Goal: Task Accomplishment & Management: Manage account settings

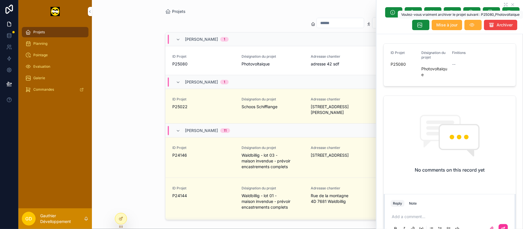
click at [495, 30] on button "Archiver" at bounding box center [500, 25] width 33 height 10
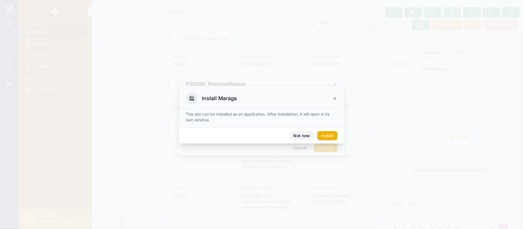
click at [299, 137] on button "Not now" at bounding box center [302, 135] width 24 height 9
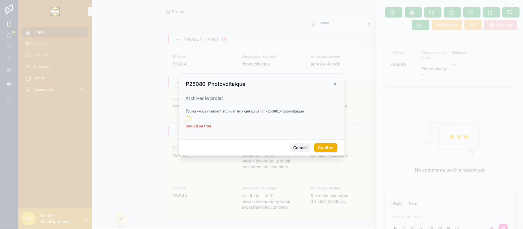
click at [302, 144] on button "Cancel" at bounding box center [300, 147] width 21 height 9
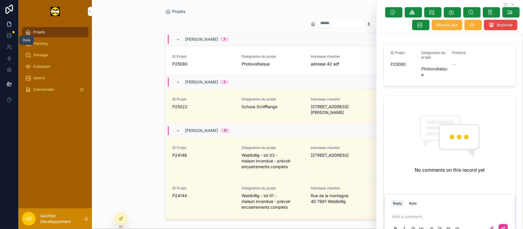
click at [11, 36] on icon at bounding box center [9, 37] width 4 height 2
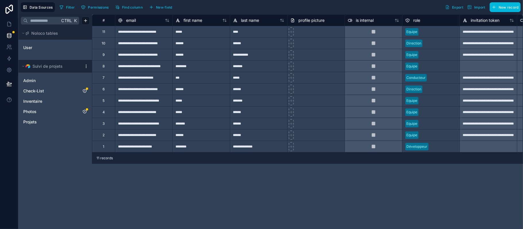
click at [36, 121] on span "Projets" at bounding box center [30, 122] width 14 height 6
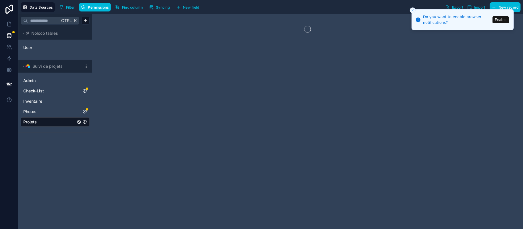
click at [168, 7] on span "Syncing" at bounding box center [163, 7] width 14 height 4
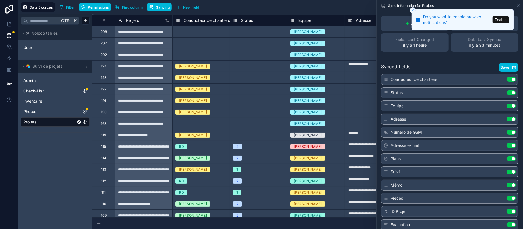
drag, startPoint x: 499, startPoint y: 21, endPoint x: 497, endPoint y: 22, distance: 3.0
click at [499, 21] on button "Enable" at bounding box center [501, 19] width 16 height 7
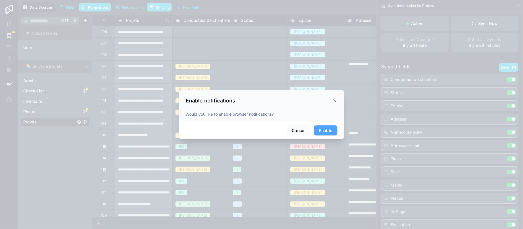
click at [321, 134] on button "Enable" at bounding box center [325, 131] width 23 height 10
click at [333, 100] on icon at bounding box center [335, 100] width 5 height 5
click at [334, 101] on icon at bounding box center [335, 100] width 5 height 5
click at [326, 130] on div "Thomas Pavone" at bounding box center [316, 135] width 57 height 11
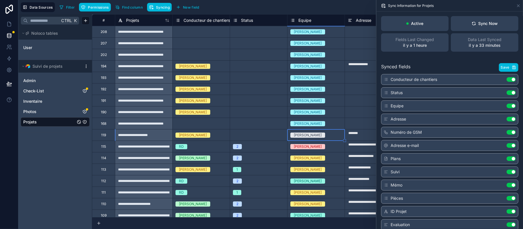
click at [482, 25] on div "Sync Now" at bounding box center [485, 24] width 26 height 6
click at [482, 26] on div "Sync Now" at bounding box center [485, 24] width 26 height 6
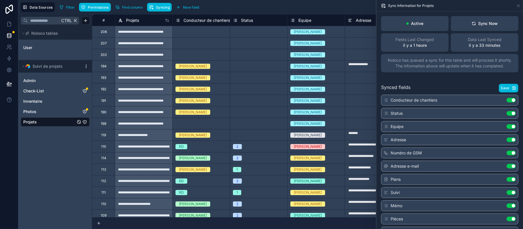
click at [474, 24] on div "Sync Now" at bounding box center [485, 24] width 26 height 6
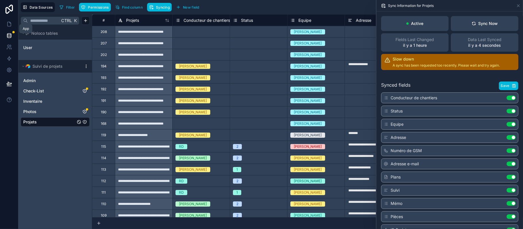
click at [14, 25] on link at bounding box center [9, 23] width 18 height 11
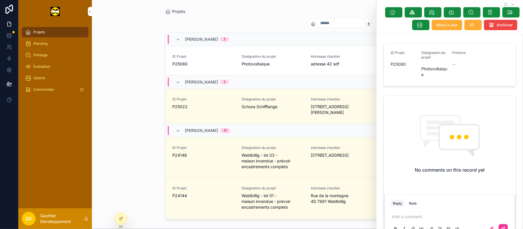
click at [119, 220] on icon at bounding box center [121, 219] width 5 height 5
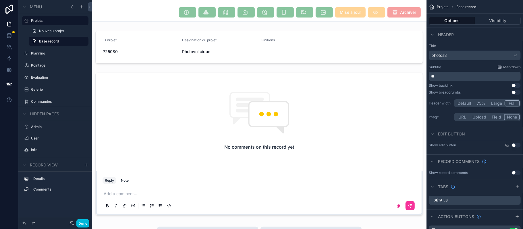
click at [53, 24] on div "Projets" at bounding box center [59, 20] width 56 height 7
click at [37, 20] on label "Projets" at bounding box center [58, 20] width 54 height 5
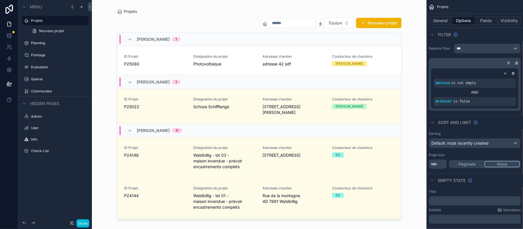
click at [388, 60] on div "scrollable content" at bounding box center [259, 111] width 294 height 222
click at [0, 0] on div "scrollable content" at bounding box center [0, 0] width 0 height 0
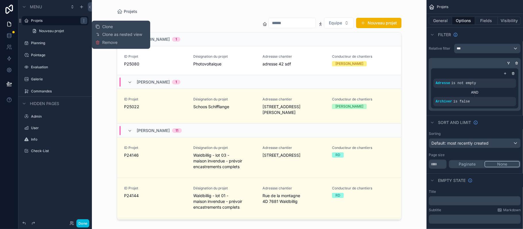
drag, startPoint x: 111, startPoint y: 27, endPoint x: 91, endPoint y: 60, distance: 38.8
click at [111, 27] on span "Clone" at bounding box center [107, 27] width 11 height 6
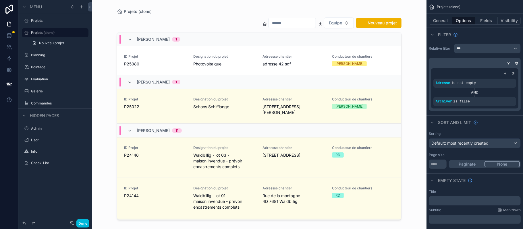
click at [28, 32] on icon "scrollable content" at bounding box center [26, 32] width 5 height 5
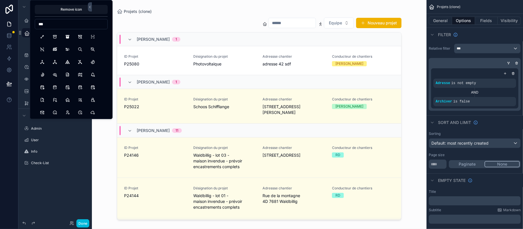
type input "***"
click at [67, 36] on button "ArchiveFilled" at bounding box center [67, 37] width 10 height 10
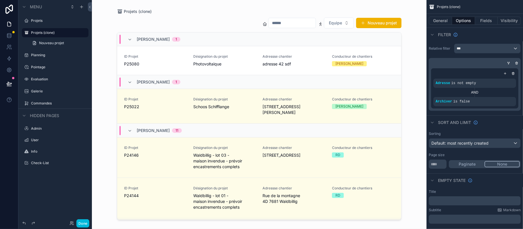
click at [58, 31] on label "Projets (clone)" at bounding box center [58, 32] width 54 height 5
click at [59, 34] on label "Projets (clone)" at bounding box center [58, 32] width 54 height 5
click at [0, 0] on button "scrollable content" at bounding box center [0, 0] width 0 height 0
drag, startPoint x: 68, startPoint y: 31, endPoint x: 13, endPoint y: 34, distance: 55.8
click at [13, 34] on div "**********" at bounding box center [261, 114] width 523 height 229
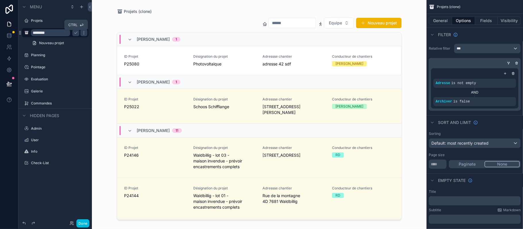
type input "********"
click at [74, 35] on icon "scrollable content" at bounding box center [76, 32] width 5 height 5
click at [43, 31] on label "Archives" at bounding box center [58, 32] width 54 height 5
click at [44, 22] on label "Projets" at bounding box center [58, 20] width 54 height 5
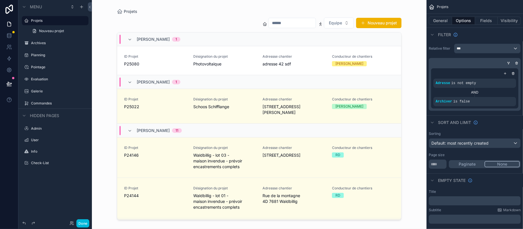
drag, startPoint x: 40, startPoint y: 44, endPoint x: 44, endPoint y: 49, distance: 6.1
click at [41, 43] on label "Archives" at bounding box center [58, 43] width 54 height 5
click at [472, 103] on div "Archiver is false" at bounding box center [475, 101] width 78 height 5
click at [0, 0] on div "scrollable content" at bounding box center [0, 0] width 0 height 0
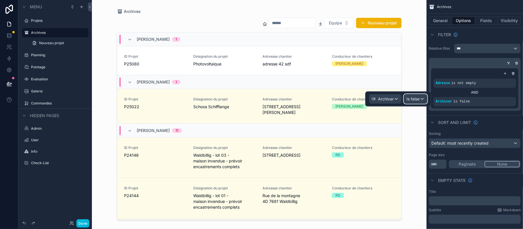
click at [422, 99] on div "Is false" at bounding box center [415, 99] width 23 height 9
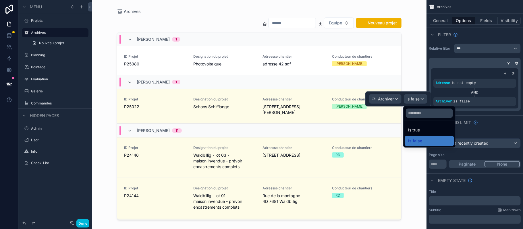
click at [423, 126] on div "Is true" at bounding box center [429, 130] width 49 height 10
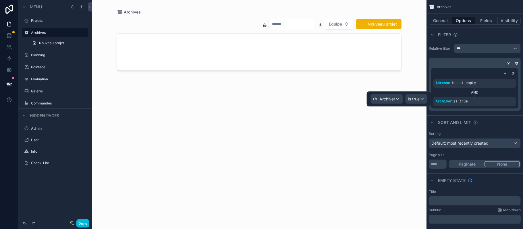
click at [369, 47] on div "scrollable content" at bounding box center [259, 111] width 294 height 222
click at [369, 47] on div "scrollable content" at bounding box center [259, 52] width 284 height 37
click at [368, 51] on div "scrollable content" at bounding box center [259, 52] width 284 height 37
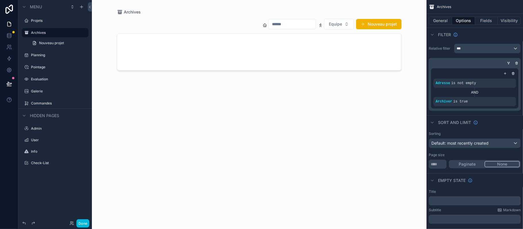
click at [44, 22] on label "Projets" at bounding box center [58, 20] width 54 height 5
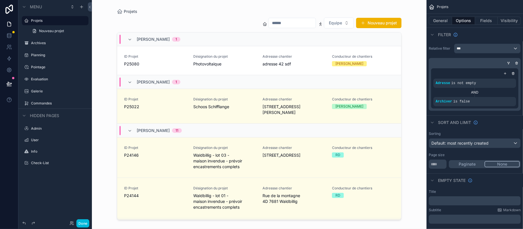
click at [313, 59] on div "scrollable content" at bounding box center [259, 111] width 294 height 222
click at [313, 59] on span "Adressse chantier" at bounding box center [294, 56] width 62 height 5
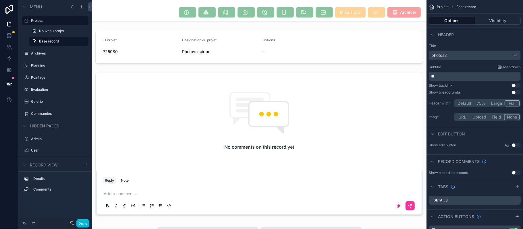
click at [82, 227] on button "Done" at bounding box center [82, 224] width 13 height 8
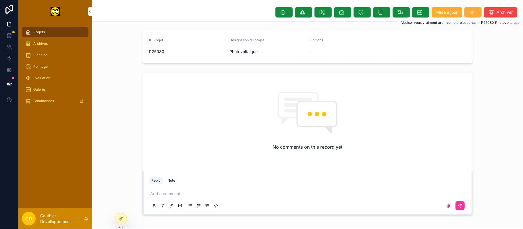
click at [505, 15] on span "Archiver" at bounding box center [505, 12] width 16 height 6
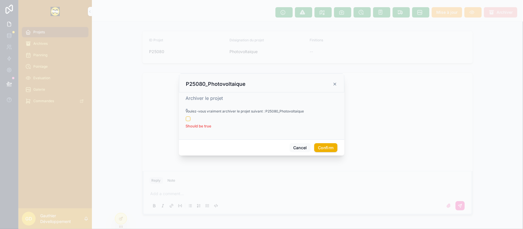
click at [188, 124] on li "Should be true" at bounding box center [262, 127] width 152 height 6
click at [189, 120] on button "button" at bounding box center [188, 119] width 5 height 5
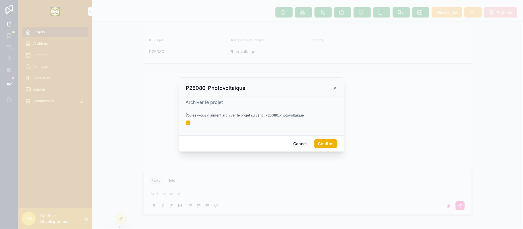
click at [331, 145] on button "Confirm" at bounding box center [325, 143] width 23 height 9
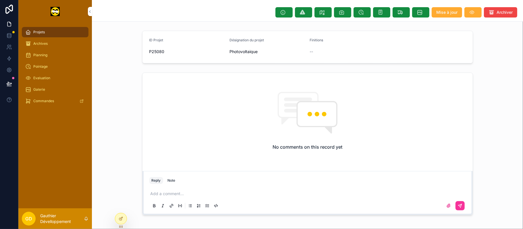
click at [38, 42] on span "Archives" at bounding box center [40, 43] width 14 height 5
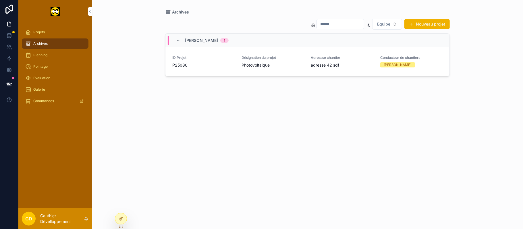
click at [351, 64] on span "adresse 42 sdf" at bounding box center [342, 65] width 62 height 6
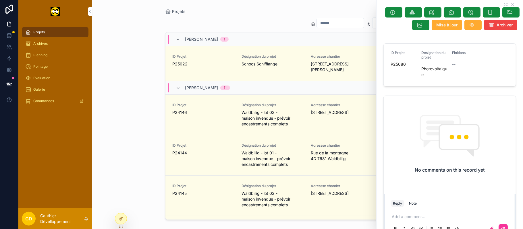
click at [62, 45] on div "Archives" at bounding box center [55, 43] width 60 height 9
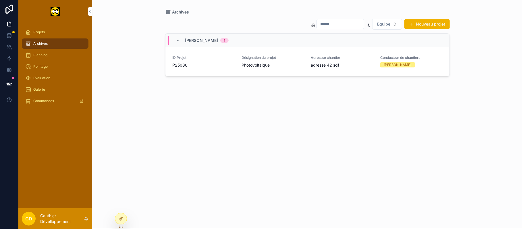
click at [205, 72] on link "ID Projet P25080 Désignation du projet Photovoltaique Adressse chantier adresse…" at bounding box center [308, 61] width 284 height 29
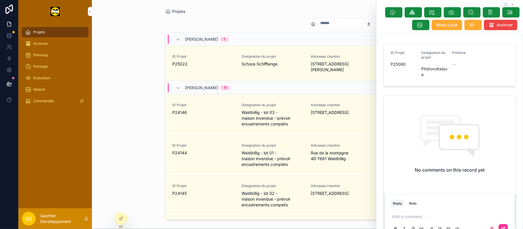
click at [68, 47] on div "Archives" at bounding box center [55, 43] width 60 height 9
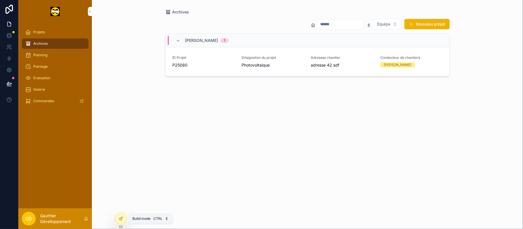
click at [121, 216] on div at bounding box center [120, 218] width 11 height 11
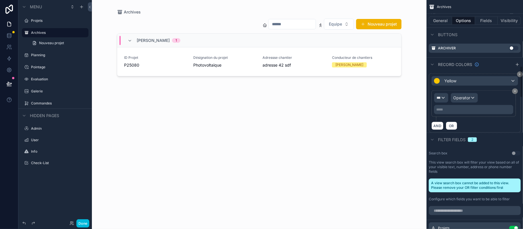
scroll to position [498, 0]
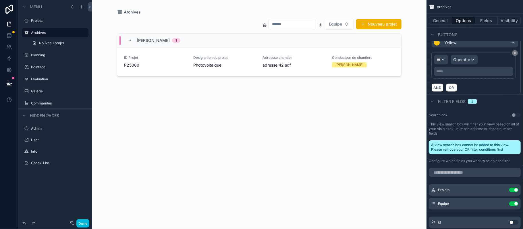
click at [387, 72] on div "scrollable content" at bounding box center [259, 111] width 294 height 222
click at [387, 72] on link "ID Projet P25080 Désignation du projet Photovoltaique Adressse chantier adresse…" at bounding box center [259, 61] width 284 height 29
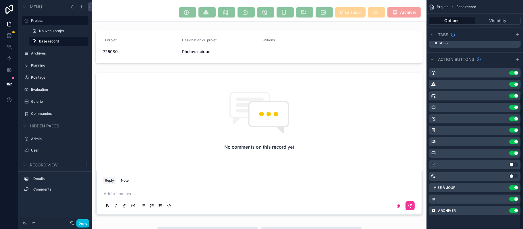
scroll to position [157, 0]
click at [44, 54] on label "Archives" at bounding box center [58, 53] width 54 height 5
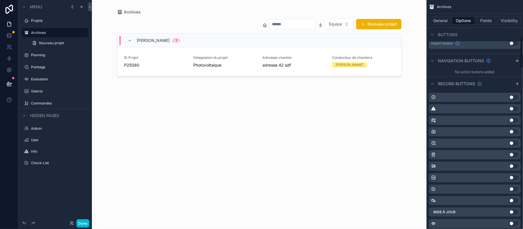
scroll to position [268, 0]
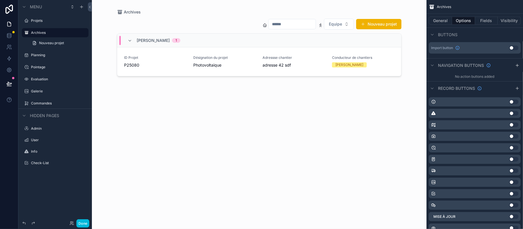
click at [439, 23] on button "General" at bounding box center [440, 21] width 23 height 8
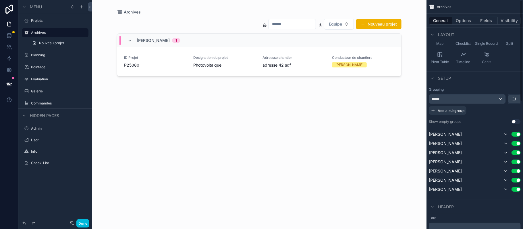
scroll to position [0, 0]
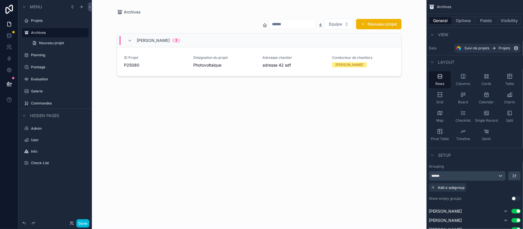
click at [484, 22] on button "Fields" at bounding box center [486, 21] width 23 height 8
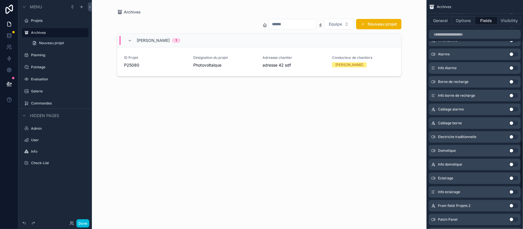
scroll to position [857, 0]
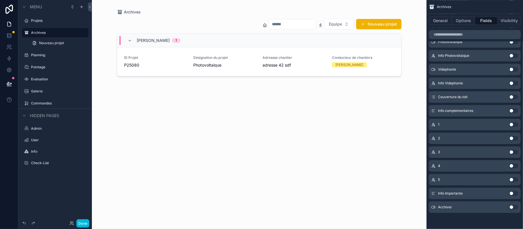
click at [510, 207] on button "Use setting" at bounding box center [513, 207] width 9 height 5
click at [480, 209] on div "Info Importante Use setting" at bounding box center [475, 207] width 92 height 11
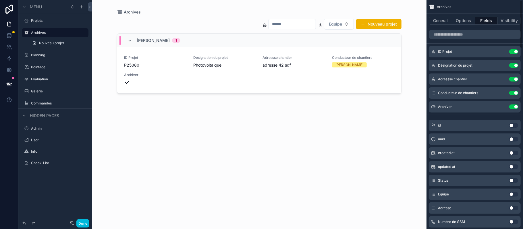
scroll to position [0, 0]
click at [0, 0] on icon "scrollable content" at bounding box center [0, 0] width 0 height 0
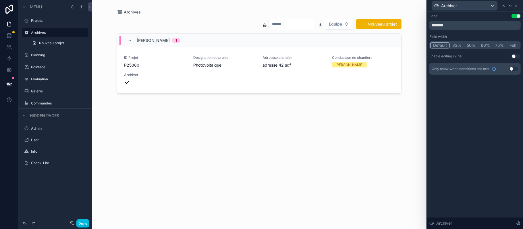
click at [127, 81] on icon "scrollable content" at bounding box center [127, 83] width 6 height 6
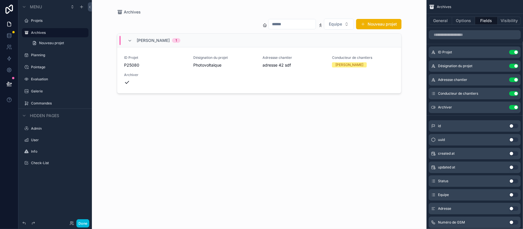
click at [0, 0] on icon "scrollable content" at bounding box center [0, 0] width 0 height 0
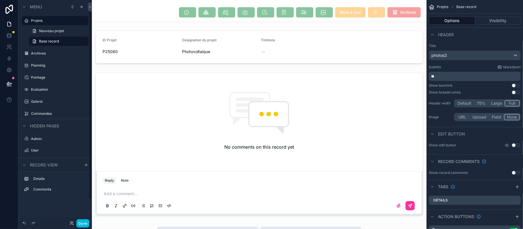
click at [51, 52] on label "Archives" at bounding box center [58, 53] width 54 height 5
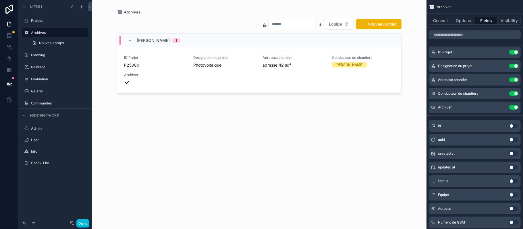
click at [218, 72] on div "ID Projet P25080 Désignation du projet Photovoltaique Adressse chantier adresse…" at bounding box center [259, 70] width 270 height 30
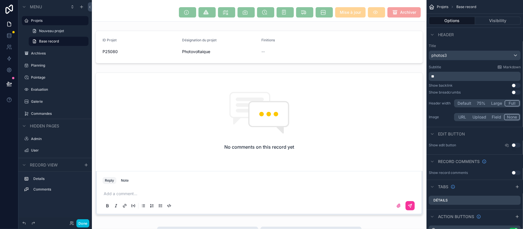
click at [81, 226] on button "Done" at bounding box center [82, 224] width 13 height 8
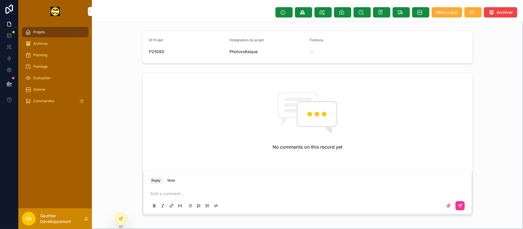
click at [54, 43] on div "Archives" at bounding box center [55, 43] width 60 height 9
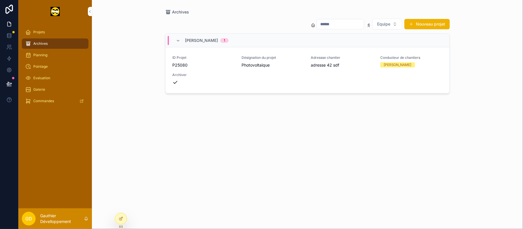
click at [228, 76] on span "Archiver" at bounding box center [203, 75] width 62 height 5
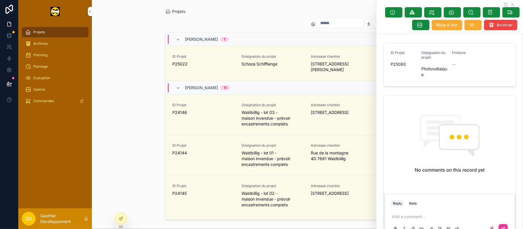
click at [57, 44] on div "Archives" at bounding box center [55, 43] width 60 height 9
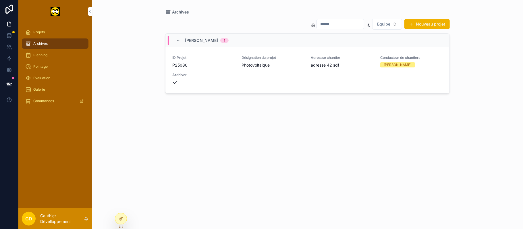
click at [229, 78] on div "Archiver" at bounding box center [203, 79] width 62 height 13
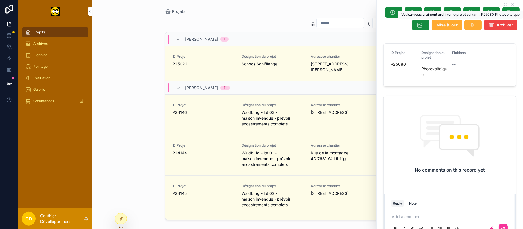
click at [497, 27] on span "Archiver" at bounding box center [505, 25] width 16 height 6
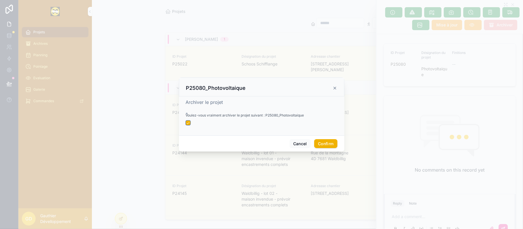
click at [189, 121] on button "button" at bounding box center [188, 123] width 5 height 5
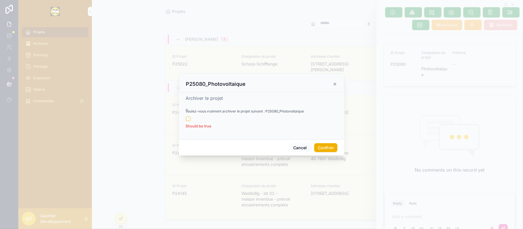
click at [325, 146] on button "Confirm" at bounding box center [325, 147] width 23 height 9
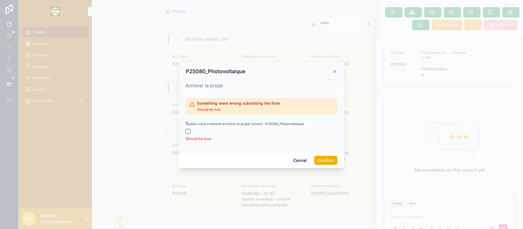
click at [189, 130] on button "button" at bounding box center [188, 131] width 5 height 5
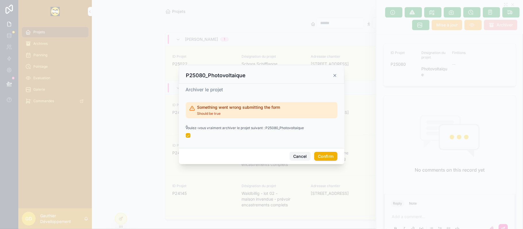
click at [308, 157] on button "Cancel" at bounding box center [300, 156] width 21 height 9
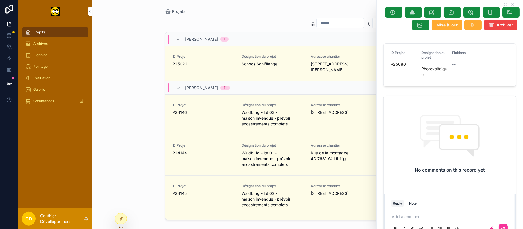
click at [65, 45] on div "Archives" at bounding box center [55, 43] width 60 height 9
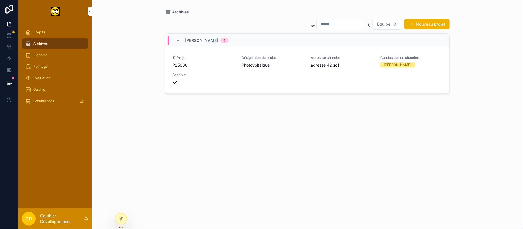
click at [121, 220] on div at bounding box center [120, 218] width 11 height 11
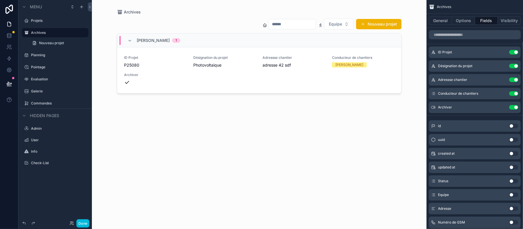
click at [389, 82] on div "scrollable content" at bounding box center [259, 111] width 294 height 222
click at [450, 23] on button "General" at bounding box center [440, 21] width 23 height 8
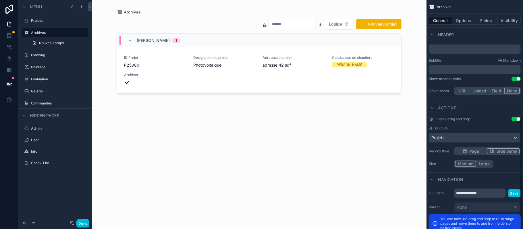
scroll to position [268, 0]
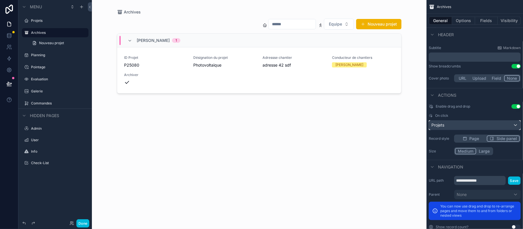
click at [511, 126] on div "Projets" at bounding box center [474, 125] width 91 height 9
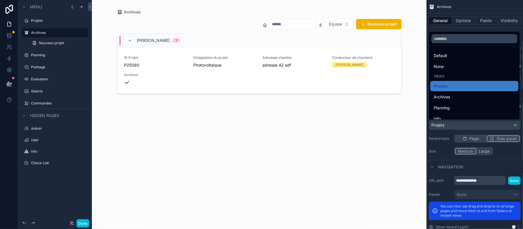
click at [503, 100] on div "Archives" at bounding box center [474, 97] width 81 height 7
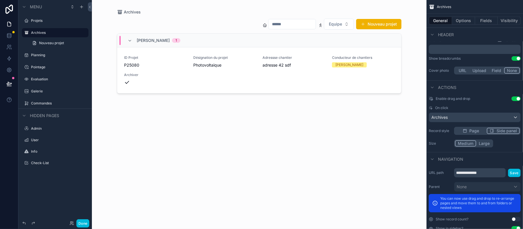
scroll to position [290, 0]
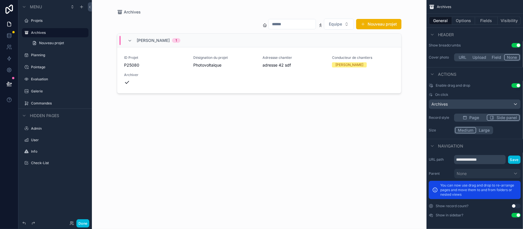
click at [359, 86] on link "ID Projet P25080 Désignation du projet Photovoltaique Adressse chantier adresse…" at bounding box center [259, 70] width 284 height 46
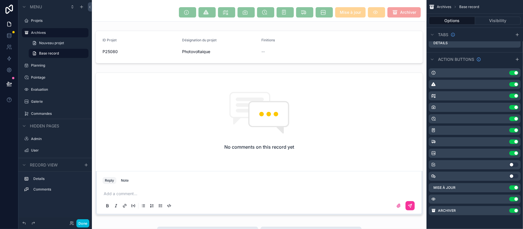
click at [0, 0] on icon "scrollable content" at bounding box center [0, 0] width 0 height 0
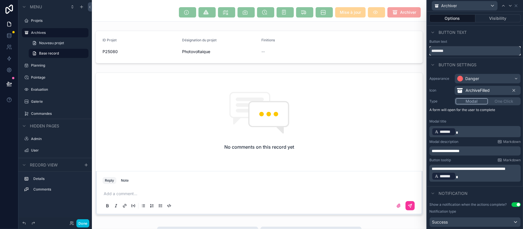
drag, startPoint x: 453, startPoint y: 50, endPoint x: 403, endPoint y: 49, distance: 50.9
click at [403, 49] on div "**********" at bounding box center [261, 114] width 523 height 229
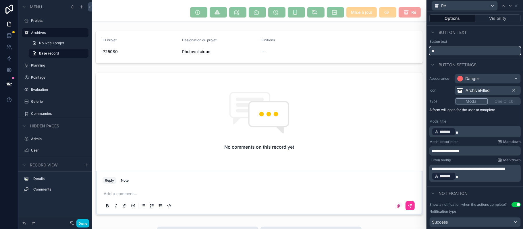
type input "*"
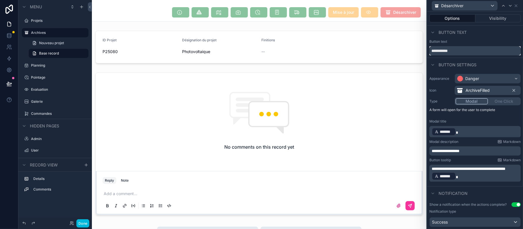
type input "**********"
click at [476, 117] on div "**********" at bounding box center [475, 128] width 96 height 113
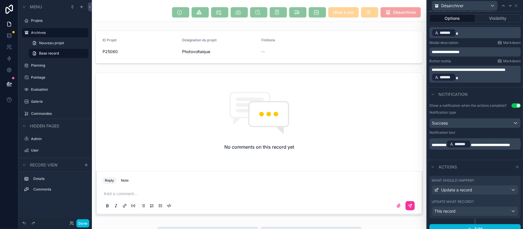
scroll to position [111, 0]
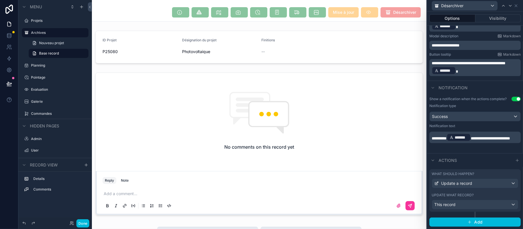
click at [458, 211] on div "What should happen? Update a record Update what record? This record" at bounding box center [475, 194] width 91 height 48
click at [458, 210] on div "What should happen? Update a record Update what record? This record" at bounding box center [475, 191] width 91 height 43
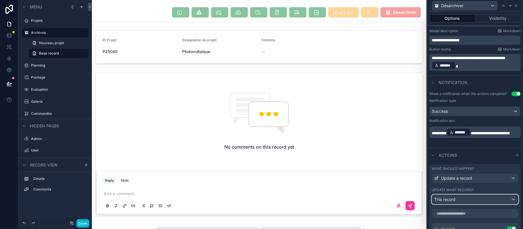
click at [463, 204] on div "This record" at bounding box center [475, 199] width 86 height 9
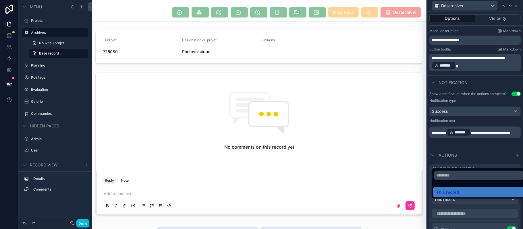
click at [463, 213] on div at bounding box center [475, 114] width 96 height 229
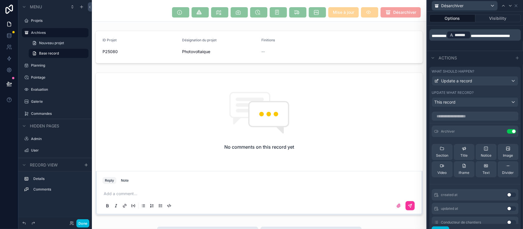
scroll to position [191, 0]
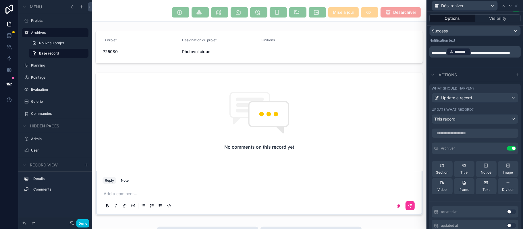
click at [0, 0] on icon at bounding box center [0, 0] width 0 height 0
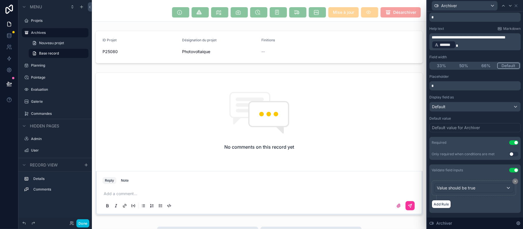
scroll to position [33, 0]
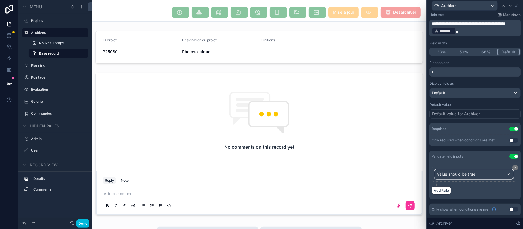
click at [472, 175] on span "Value should be true" at bounding box center [456, 175] width 39 height 6
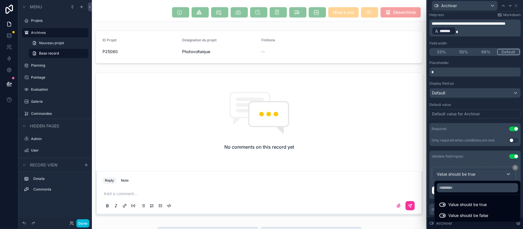
click at [461, 218] on span "Value should be false" at bounding box center [469, 215] width 40 height 7
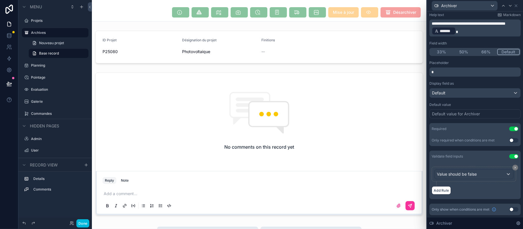
scroll to position [0, 0]
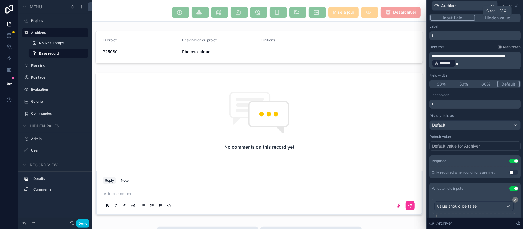
click at [514, 5] on icon at bounding box center [516, 5] width 5 height 5
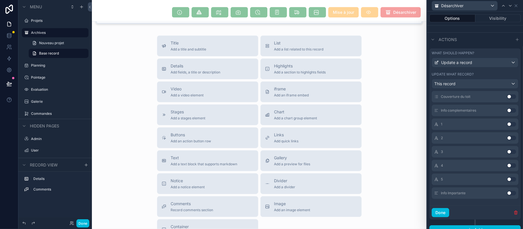
scroll to position [240, 0]
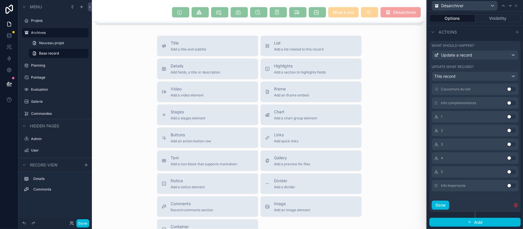
click at [438, 207] on button "Done" at bounding box center [441, 205] width 18 height 9
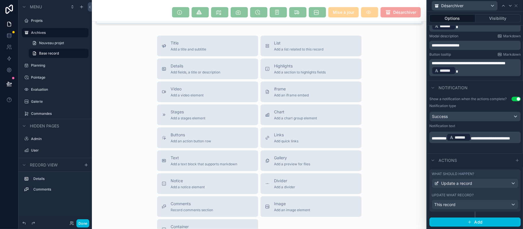
scroll to position [0, 0]
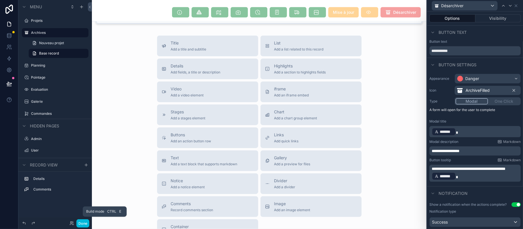
click at [80, 224] on button "Done" at bounding box center [82, 224] width 13 height 8
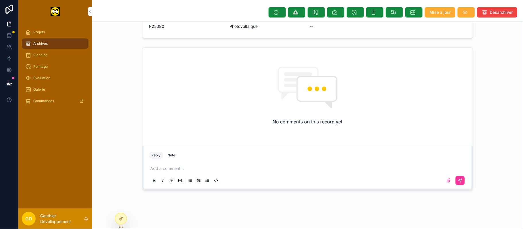
scroll to position [26, 0]
click at [506, 13] on span "Désarchiver" at bounding box center [501, 12] width 23 height 6
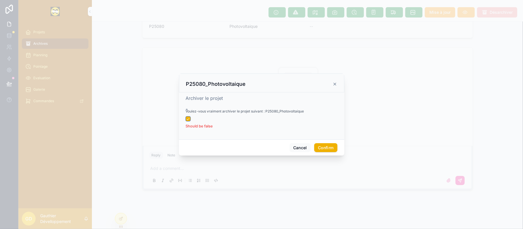
click at [186, 120] on button "button" at bounding box center [188, 119] width 5 height 5
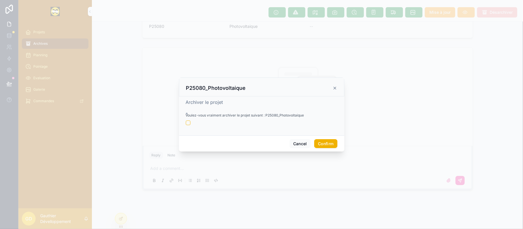
click at [333, 143] on button "Confirm" at bounding box center [325, 143] width 23 height 9
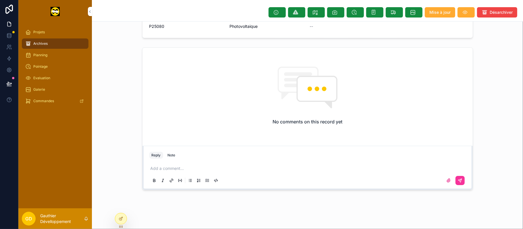
click at [52, 41] on div "Archives" at bounding box center [55, 43] width 60 height 9
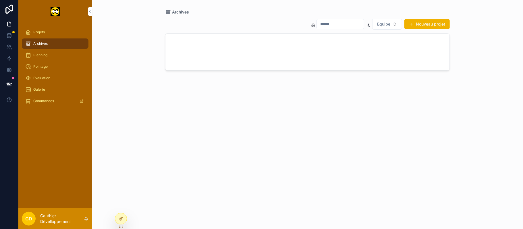
click at [56, 35] on div "Projets" at bounding box center [55, 32] width 60 height 9
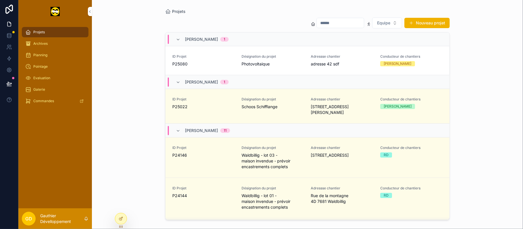
click at [331, 58] on span "Adressse chantier" at bounding box center [342, 56] width 62 height 5
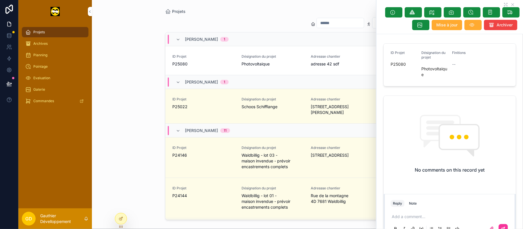
click at [81, 99] on icon "scrollable content" at bounding box center [82, 101] width 4 height 4
click at [120, 216] on div at bounding box center [120, 218] width 11 height 11
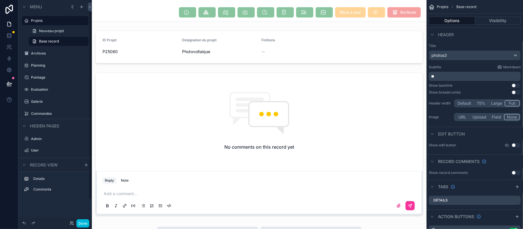
click at [49, 53] on label "Archives" at bounding box center [58, 53] width 54 height 5
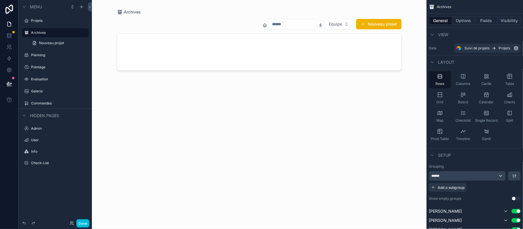
click at [61, 21] on label "Projets" at bounding box center [58, 20] width 54 height 5
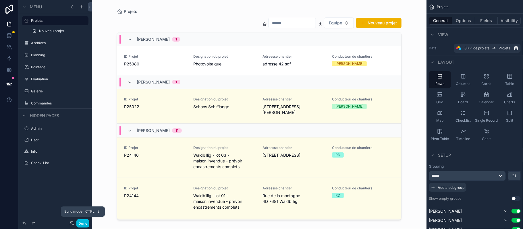
click at [79, 226] on button "Done" at bounding box center [82, 224] width 13 height 8
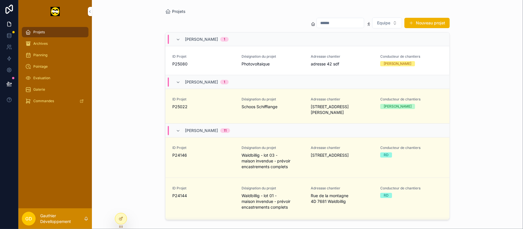
click at [422, 64] on div "Pascal MARAGA" at bounding box center [411, 63] width 62 height 5
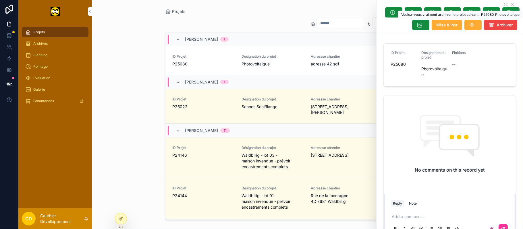
click at [489, 26] on icon "scrollable content" at bounding box center [492, 25] width 6 height 6
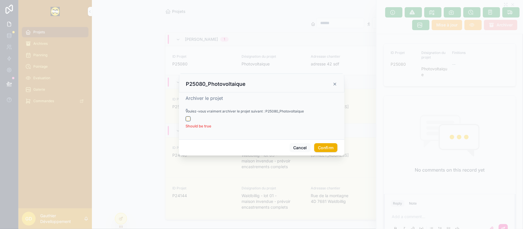
click at [187, 117] on button "button" at bounding box center [188, 119] width 5 height 5
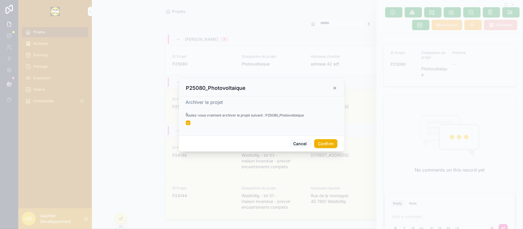
click at [318, 141] on button "Confirm" at bounding box center [325, 143] width 23 height 9
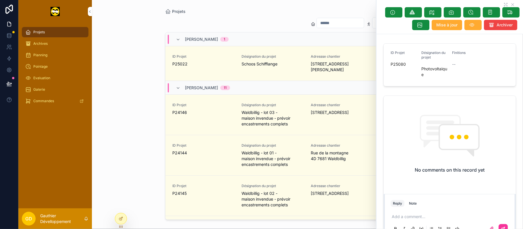
click at [49, 43] on div "Archives" at bounding box center [55, 43] width 60 height 9
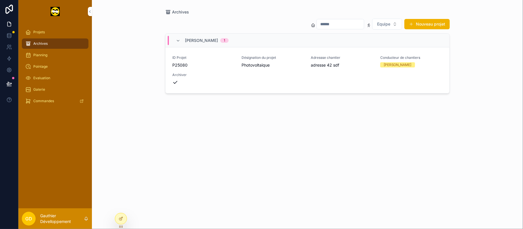
click at [121, 218] on icon at bounding box center [121, 219] width 5 height 5
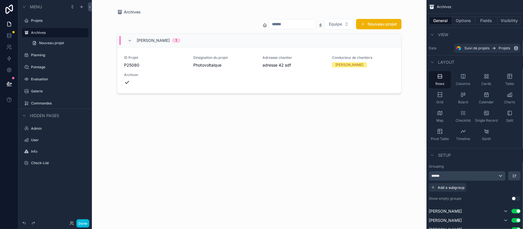
click at [379, 76] on div "scrollable content" at bounding box center [259, 111] width 294 height 222
click at [379, 76] on div "ID Projet P25080 Désignation du projet Photovoltaique Adressse chantier adresse…" at bounding box center [259, 70] width 270 height 30
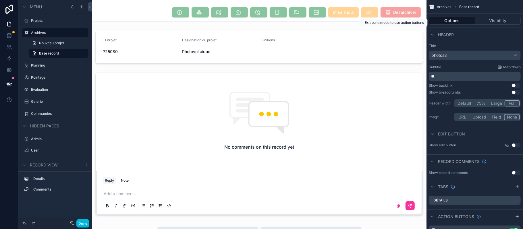
click at [401, 14] on span "Désarchiver" at bounding box center [401, 12] width 40 height 10
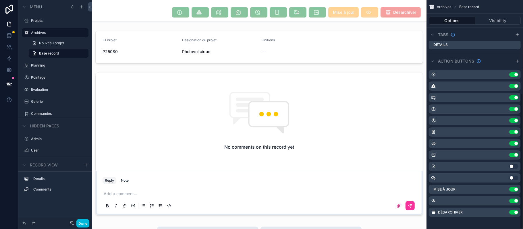
scroll to position [157, 0]
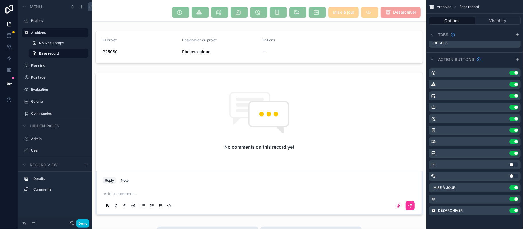
click at [0, 0] on icon "scrollable content" at bounding box center [0, 0] width 0 height 0
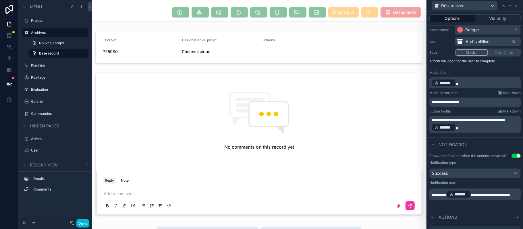
scroll to position [76, 0]
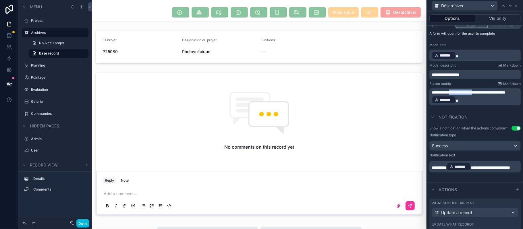
drag, startPoint x: 458, startPoint y: 91, endPoint x: 488, endPoint y: 90, distance: 30.2
click at [488, 91] on span "**********" at bounding box center [469, 93] width 74 height 4
drag, startPoint x: 457, startPoint y: 100, endPoint x: 397, endPoint y: 65, distance: 70.4
click at [397, 65] on div "**********" at bounding box center [261, 114] width 523 height 229
copy p "**********"
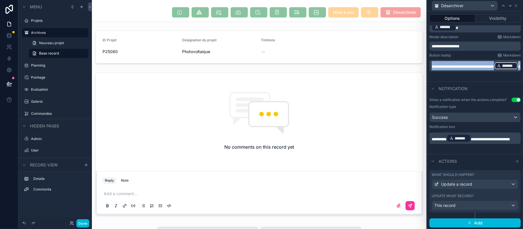
scroll to position [111, 0]
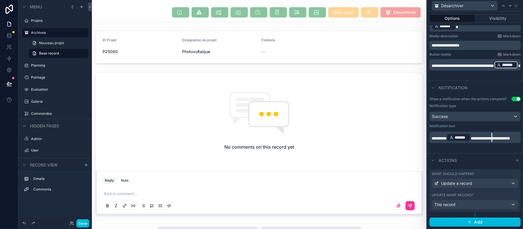
click at [499, 139] on span "**********" at bounding box center [490, 138] width 39 height 4
click at [462, 209] on div "This record" at bounding box center [475, 204] width 86 height 9
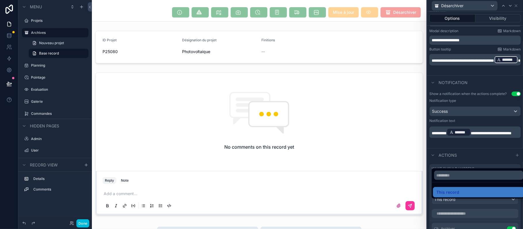
click at [486, 218] on div at bounding box center [475, 114] width 96 height 229
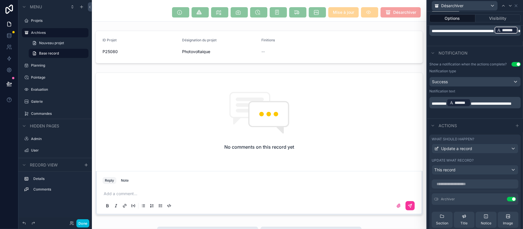
scroll to position [226, 0]
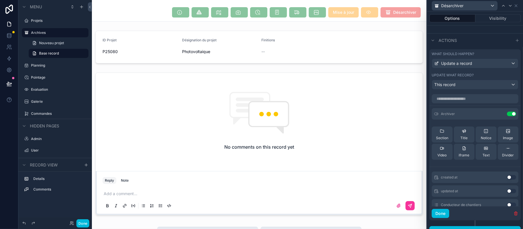
click at [0, 0] on icon at bounding box center [0, 0] width 0 height 0
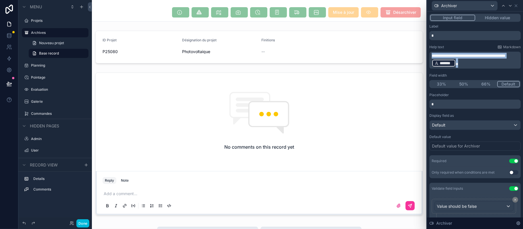
drag, startPoint x: 479, startPoint y: 66, endPoint x: 420, endPoint y: 48, distance: 61.8
click at [420, 48] on div "**********" at bounding box center [261, 114] width 523 height 229
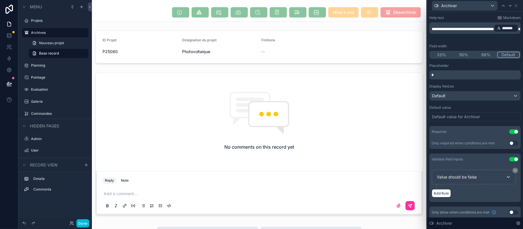
scroll to position [33, 0]
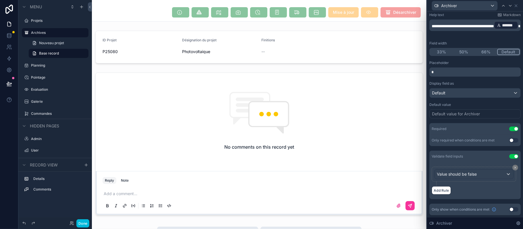
click at [515, 7] on icon at bounding box center [516, 5] width 5 height 5
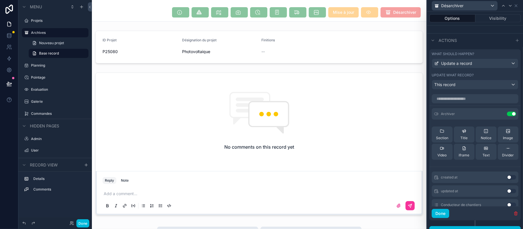
click at [447, 218] on button "Done" at bounding box center [441, 213] width 18 height 9
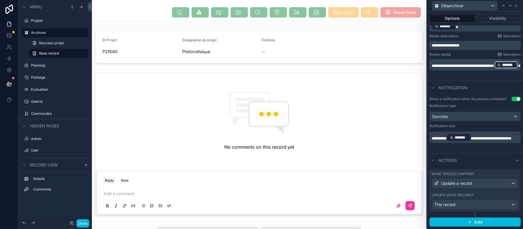
scroll to position [111, 0]
click at [41, 30] on label "Archives" at bounding box center [58, 32] width 54 height 5
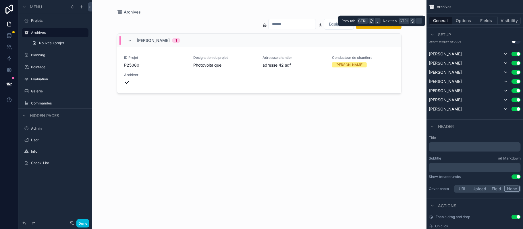
click at [502, 22] on button "Visibility" at bounding box center [509, 21] width 23 height 8
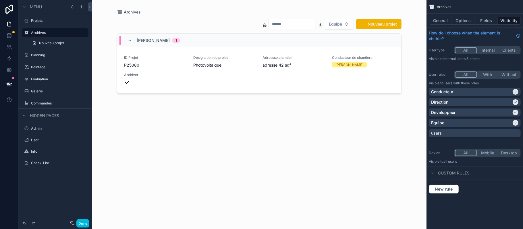
click at [515, 122] on icon "scrollable content" at bounding box center [515, 122] width 3 height 3
click at [80, 226] on button "Done" at bounding box center [82, 224] width 13 height 8
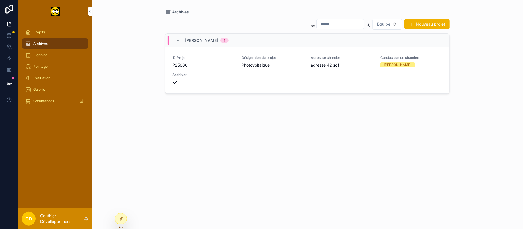
click at [363, 79] on div "ID Projet P25080 Désignation du projet Photovoltaique Adressse chantier adresse…" at bounding box center [307, 70] width 270 height 30
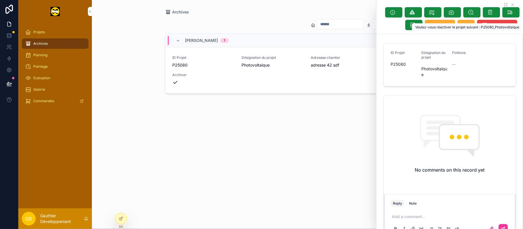
click at [482, 30] on button "Désarchiver" at bounding box center [497, 25] width 40 height 10
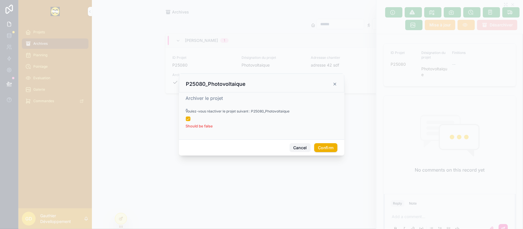
click at [305, 148] on button "Cancel" at bounding box center [300, 147] width 21 height 9
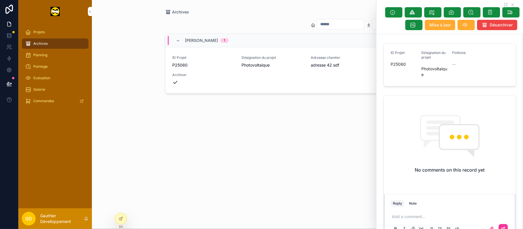
click at [123, 218] on icon at bounding box center [121, 219] width 5 height 5
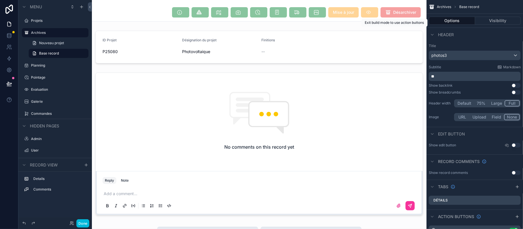
click at [402, 13] on span "Désarchiver" at bounding box center [401, 12] width 40 height 10
click at [395, 14] on span "Désarchiver" at bounding box center [401, 12] width 40 height 10
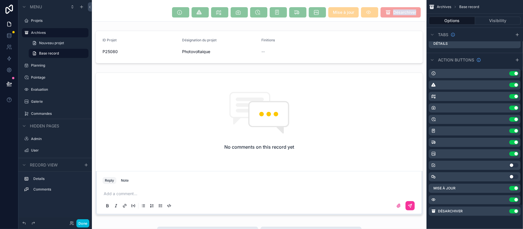
scroll to position [157, 0]
click at [0, 0] on icon "scrollable content" at bounding box center [0, 0] width 0 height 0
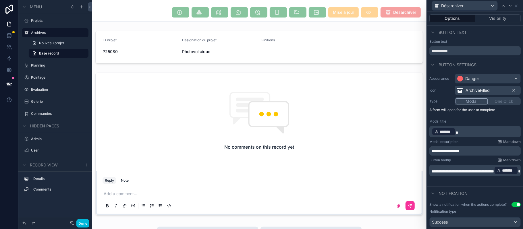
click at [437, 150] on span "**********" at bounding box center [446, 151] width 28 height 4
drag, startPoint x: 441, startPoint y: 151, endPoint x: 386, endPoint y: 157, distance: 55.2
click at [388, 155] on div "**********" at bounding box center [261, 114] width 523 height 229
click at [472, 152] on p "**********" at bounding box center [476, 151] width 88 height 6
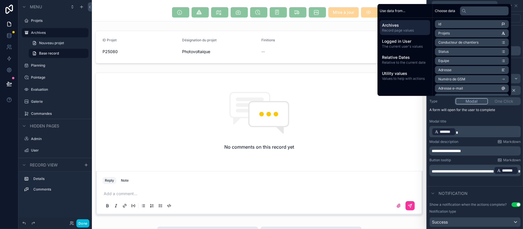
scroll to position [111, 0]
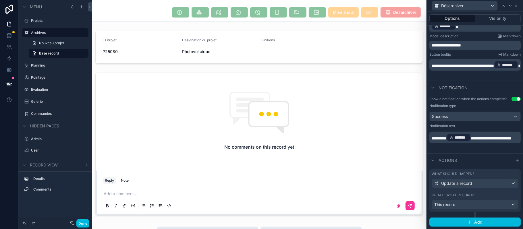
click at [486, 155] on div "Actions" at bounding box center [475, 160] width 96 height 14
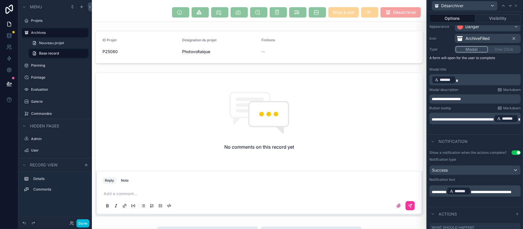
scroll to position [0, 0]
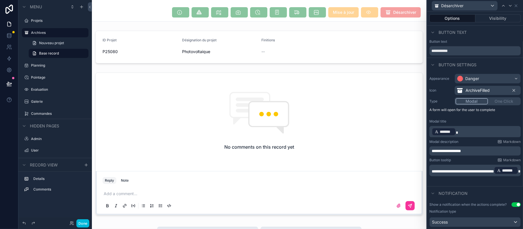
click at [79, 226] on button "Done" at bounding box center [82, 224] width 13 height 8
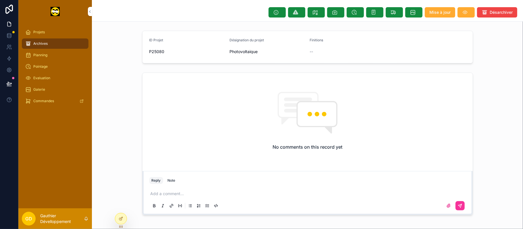
click at [490, 11] on span "Désarchiver" at bounding box center [501, 12] width 23 height 6
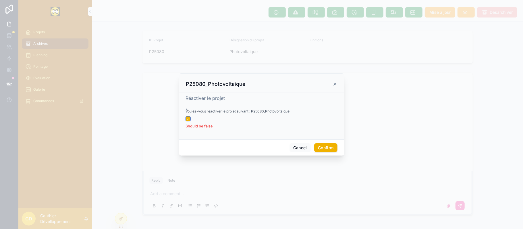
click at [186, 120] on button "button" at bounding box center [188, 119] width 5 height 5
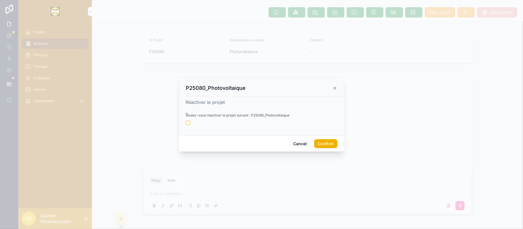
click at [329, 143] on button "Confirm" at bounding box center [325, 143] width 23 height 9
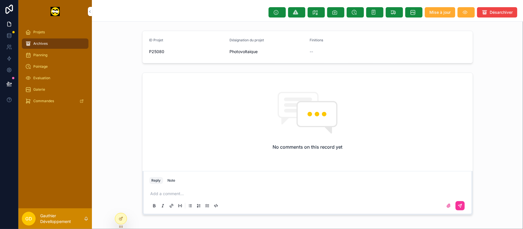
click at [82, 98] on div "scrollable content" at bounding box center [81, 101] width 8 height 9
click at [121, 220] on icon at bounding box center [121, 219] width 5 height 5
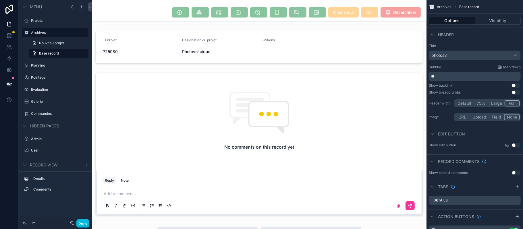
drag, startPoint x: 44, startPoint y: 32, endPoint x: 47, endPoint y: 95, distance: 63.0
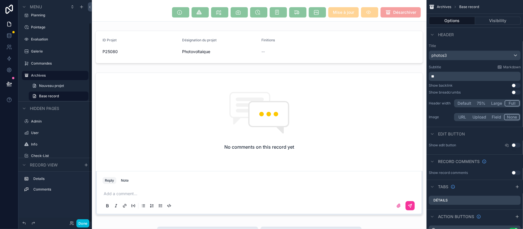
scroll to position [25, 0]
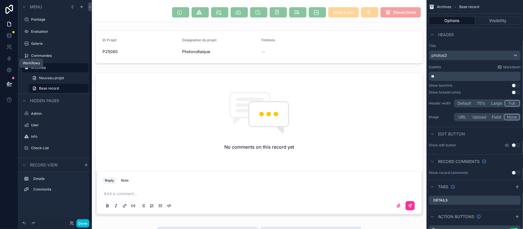
click at [33, 67] on div "Workflows" at bounding box center [31, 63] width 24 height 9
click at [46, 67] on label "Archives" at bounding box center [58, 68] width 54 height 5
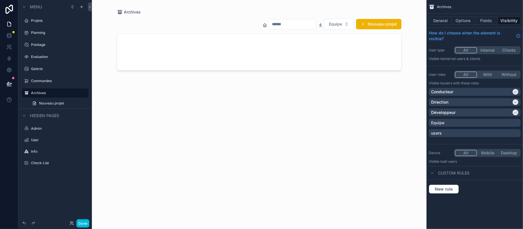
click at [490, 20] on button "Fields" at bounding box center [486, 21] width 23 height 8
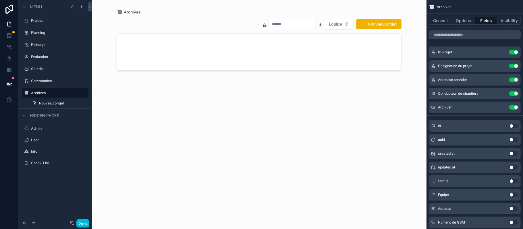
click at [512, 106] on button "Use setting" at bounding box center [513, 107] width 9 height 5
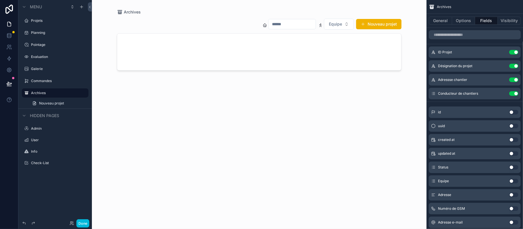
click at [506, 18] on button "Visibility" at bounding box center [509, 21] width 23 height 8
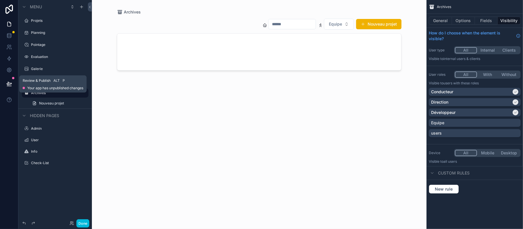
click at [11, 86] on icon at bounding box center [9, 86] width 4 height 0
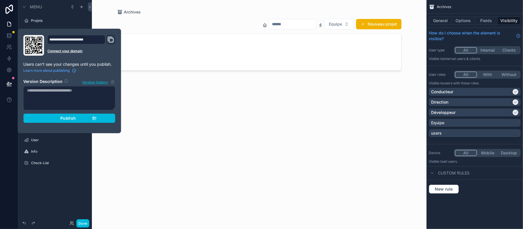
click at [98, 57] on div "**********" at bounding box center [69, 81] width 97 height 92
click at [76, 121] on button "Publish" at bounding box center [69, 118] width 92 height 9
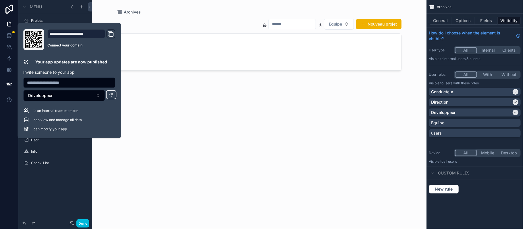
click at [53, 186] on div "Menu Projets Planning Pointage Evaluation Galerie Commandes Archives Nouveau pr…" at bounding box center [55, 111] width 74 height 222
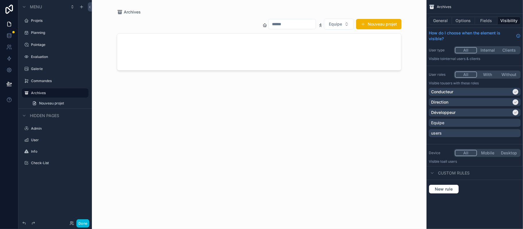
click at [437, 20] on button "General" at bounding box center [440, 21] width 23 height 8
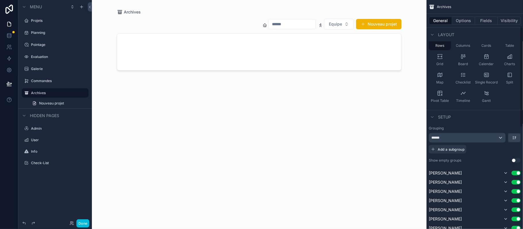
scroll to position [76, 0]
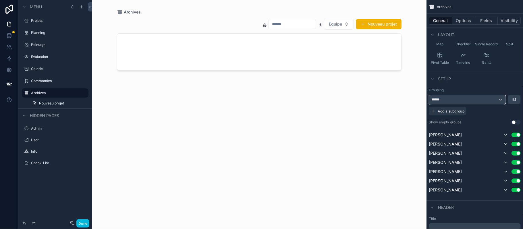
click at [476, 96] on div "******" at bounding box center [467, 99] width 76 height 9
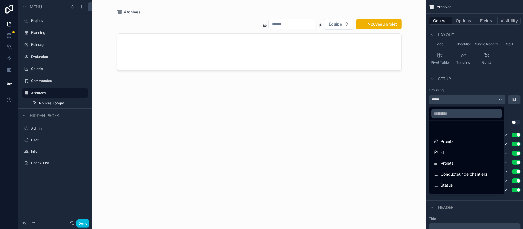
click at [451, 142] on span "Projets" at bounding box center [447, 141] width 13 height 7
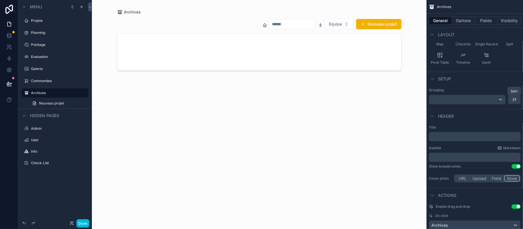
click at [512, 99] on icon "scrollable content" at bounding box center [514, 99] width 5 height 5
click at [511, 118] on div "Z -> A" at bounding box center [510, 123] width 18 height 10
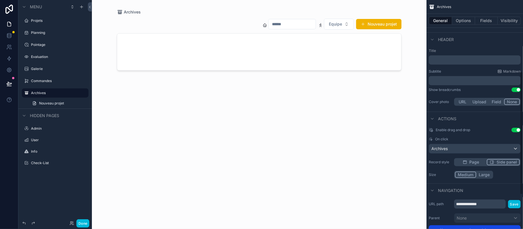
scroll to position [115, 0]
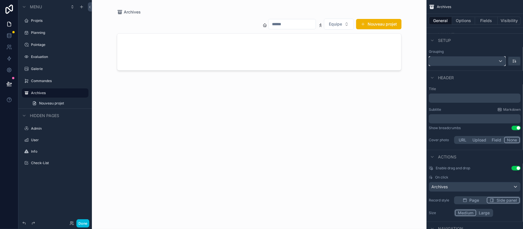
click at [492, 62] on div "scrollable content" at bounding box center [467, 61] width 76 height 9
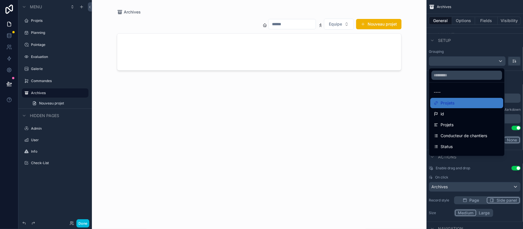
click at [469, 127] on div "Projets" at bounding box center [467, 125] width 66 height 7
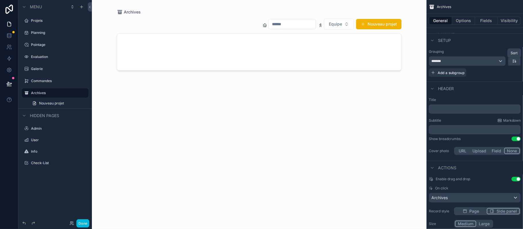
click at [514, 61] on icon "scrollable content" at bounding box center [513, 61] width 1 height 0
click at [511, 87] on span "Z -> A" at bounding box center [510, 85] width 11 height 7
click at [84, 226] on button "Done" at bounding box center [82, 224] width 13 height 8
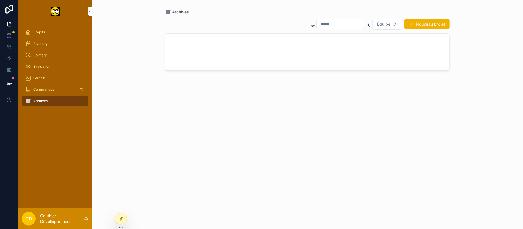
click at [78, 193] on div "Projets Planning Pointage Evaluation Galerie Commandes Archives" at bounding box center [55, 116] width 74 height 186
click at [84, 29] on div "Projets" at bounding box center [55, 32] width 60 height 9
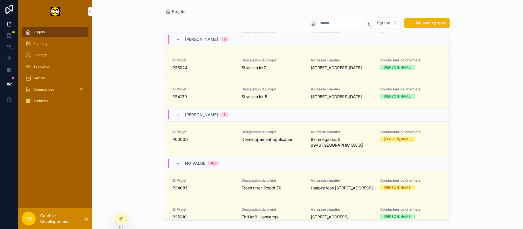
scroll to position [2073, 0]
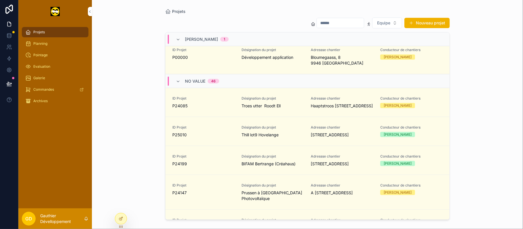
click at [213, 60] on div "ID Projet P00000" at bounding box center [203, 54] width 62 height 13
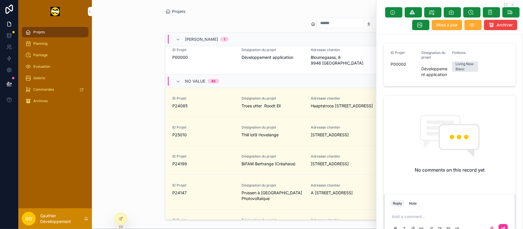
click at [415, 14] on icon "scrollable content" at bounding box center [412, 12] width 6 height 6
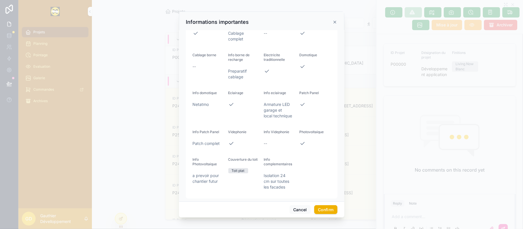
scroll to position [85, 0]
click at [319, 210] on button "Confirm" at bounding box center [325, 209] width 23 height 9
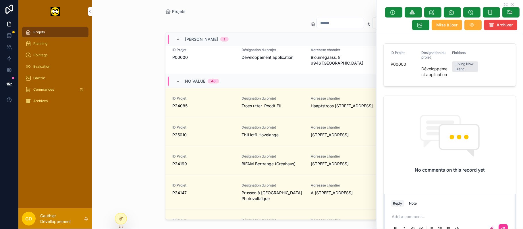
click at [319, 175] on link "ID Projet P24199 Désignation du projet BIFAM Bertrange (Créahaus) Adressse chan…" at bounding box center [308, 160] width 284 height 29
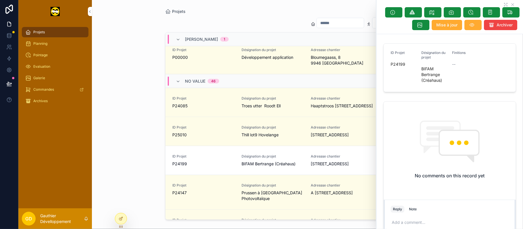
click at [293, 60] on span "Développement application" at bounding box center [273, 58] width 62 height 6
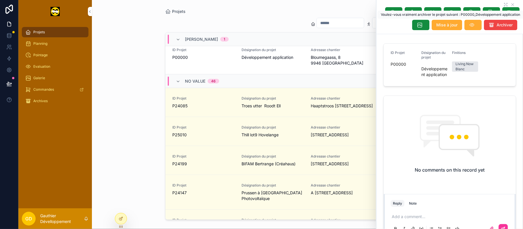
click at [489, 27] on icon "scrollable content" at bounding box center [492, 25] width 6 height 6
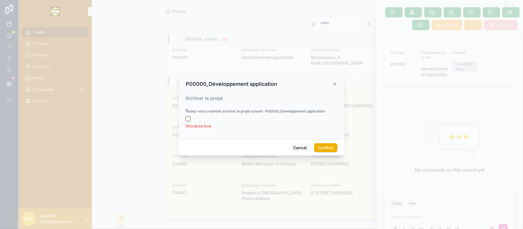
click at [188, 119] on button "button" at bounding box center [188, 119] width 5 height 5
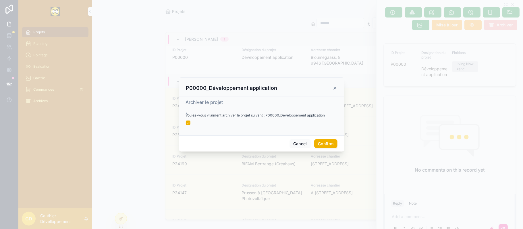
click at [332, 143] on button "Confirm" at bounding box center [325, 143] width 23 height 9
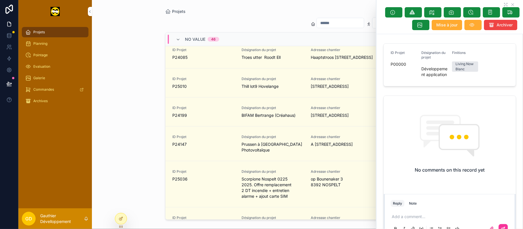
click at [50, 99] on div "Archives" at bounding box center [55, 101] width 60 height 9
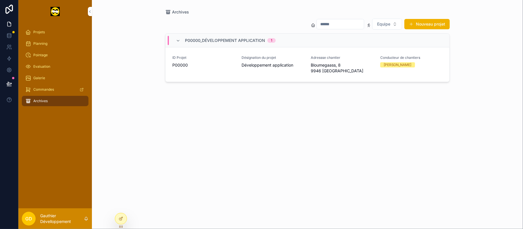
click at [253, 61] on div "Désignation du projet Développement application" at bounding box center [273, 61] width 62 height 13
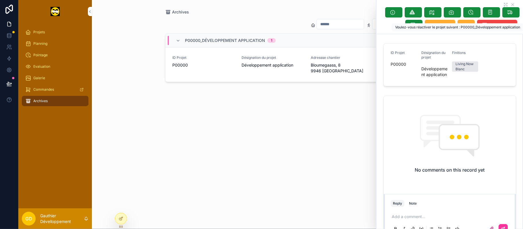
click at [490, 28] on span "Désarchiver" at bounding box center [501, 25] width 23 height 6
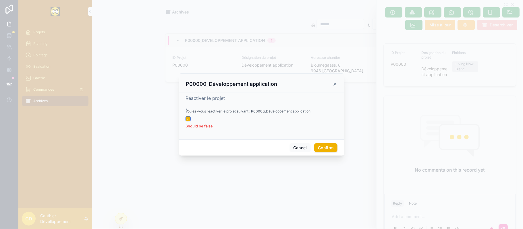
click at [187, 117] on button "button" at bounding box center [188, 119] width 5 height 5
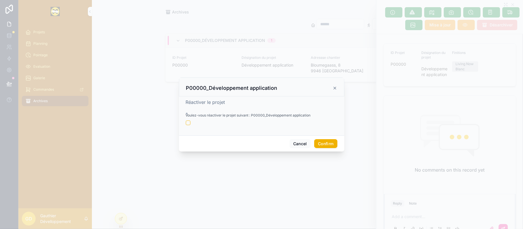
click at [321, 143] on button "Confirm" at bounding box center [325, 143] width 23 height 9
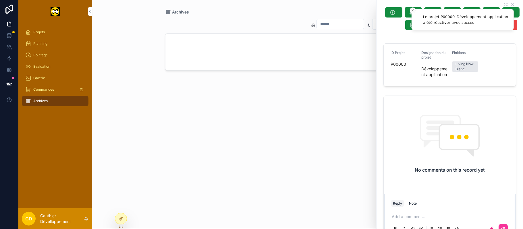
drag, startPoint x: 22, startPoint y: 18, endPoint x: 24, endPoint y: 21, distance: 3.3
click at [24, 21] on div "scrollable content" at bounding box center [55, 11] width 74 height 23
click at [36, 30] on span "Projets" at bounding box center [38, 32] width 11 height 5
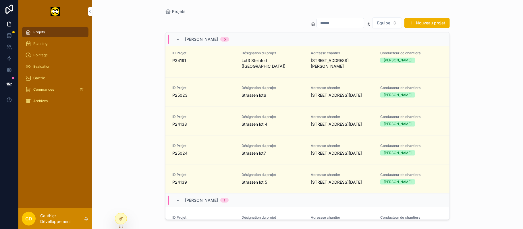
scroll to position [1912, 0]
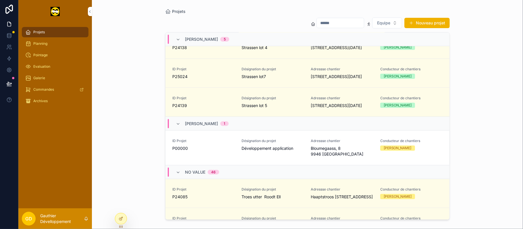
click at [75, 31] on div "Projets" at bounding box center [55, 32] width 60 height 9
click at [72, 46] on div "Planning" at bounding box center [55, 43] width 60 height 9
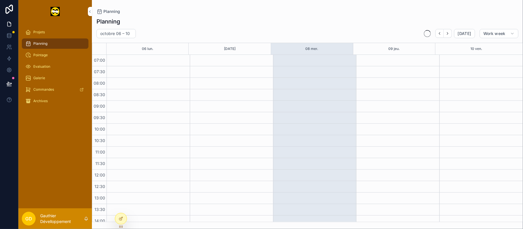
scroll to position [40, 0]
click at [439, 36] on button "Back" at bounding box center [440, 33] width 8 height 9
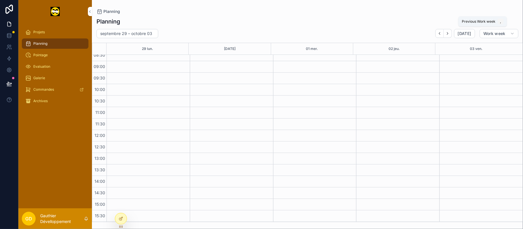
click at [439, 36] on button "Back" at bounding box center [440, 33] width 8 height 9
click at [449, 32] on icon "Next" at bounding box center [448, 33] width 4 height 4
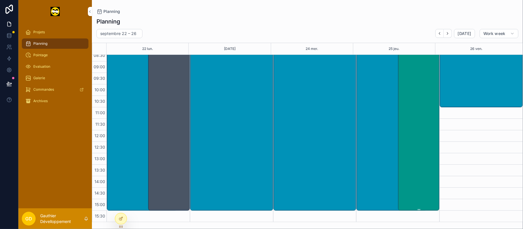
scroll to position [40, 0]
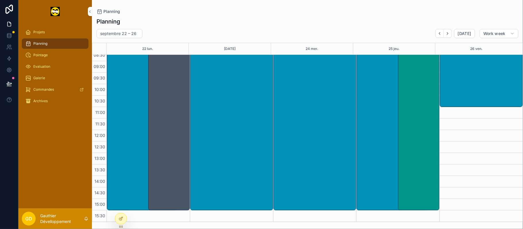
click at [70, 58] on div "Pointage" at bounding box center [55, 55] width 60 height 9
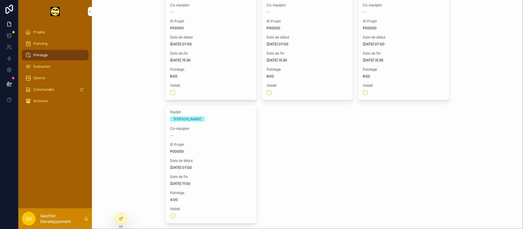
scroll to position [325, 0]
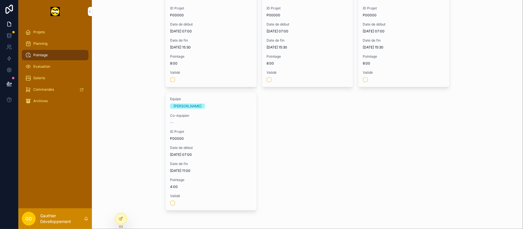
click at [65, 68] on div "Evaluation" at bounding box center [55, 66] width 60 height 9
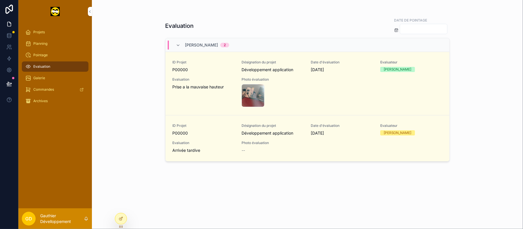
click at [59, 74] on div "Galerie" at bounding box center [55, 78] width 60 height 9
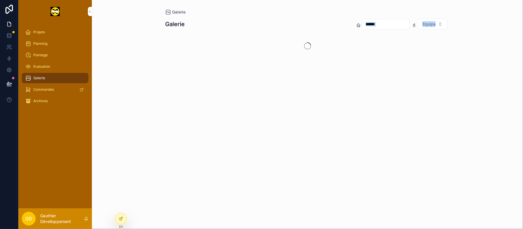
drag, startPoint x: 155, startPoint y: 38, endPoint x: 246, endPoint y: 20, distance: 92.4
click at [246, 20] on div "Galerie Galerie Equipe" at bounding box center [307, 114] width 431 height 229
click at [246, 19] on div "Galerie Equipe" at bounding box center [307, 23] width 285 height 11
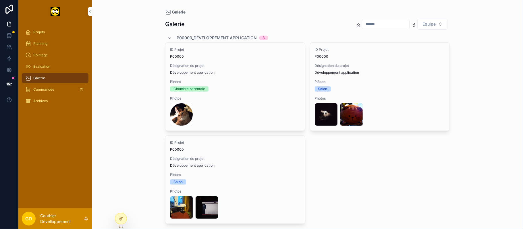
click at [145, 101] on div "Galerie Galerie Equipe P00000_Développement application 3 ID Projet P00000 Dési…" at bounding box center [307, 114] width 431 height 229
click at [362, 24] on input "scrollable content" at bounding box center [385, 24] width 47 height 8
click at [444, 26] on button "Equipe" at bounding box center [433, 24] width 30 height 11
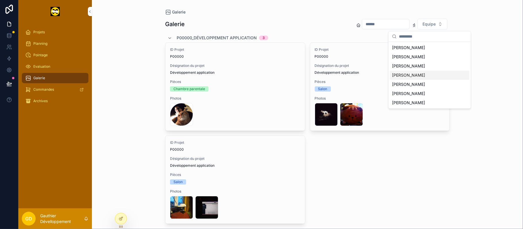
click at [400, 75] on div "[PERSON_NAME]" at bounding box center [430, 75] width 80 height 9
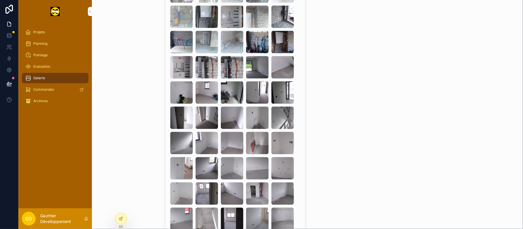
scroll to position [2988, 0]
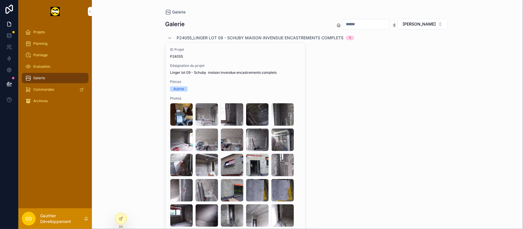
scroll to position [2988, 0]
